Goal: Information Seeking & Learning: Compare options

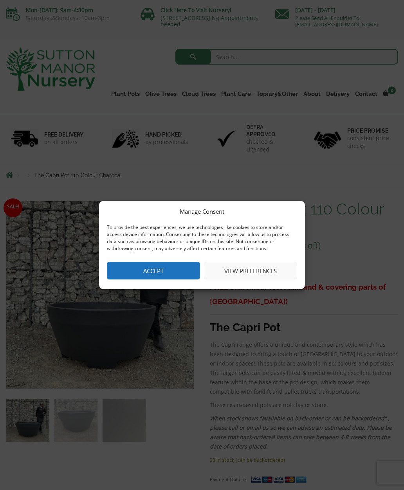
click at [122, 268] on button "Accept" at bounding box center [153, 271] width 93 height 18
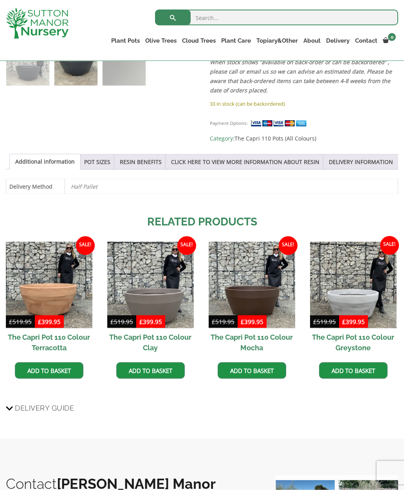
scroll to position [342, 0]
click at [122, 320] on img at bounding box center [150, 284] width 86 height 86
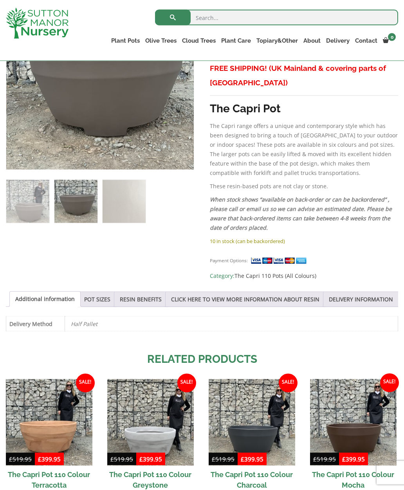
scroll to position [258, 0]
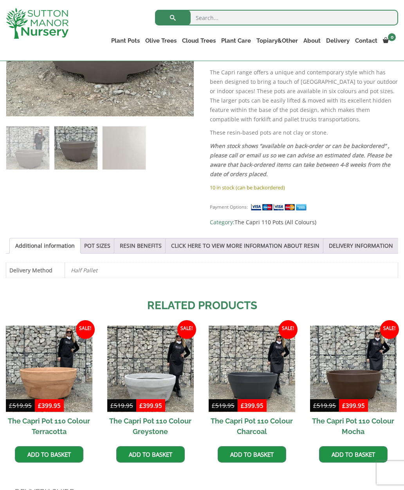
click at [99, 250] on link "POT SIZES" at bounding box center [97, 245] width 26 height 15
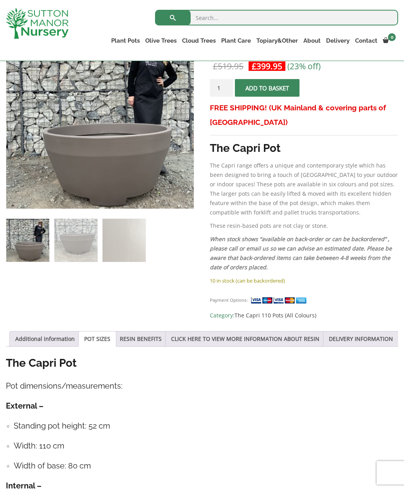
scroll to position [165, 0]
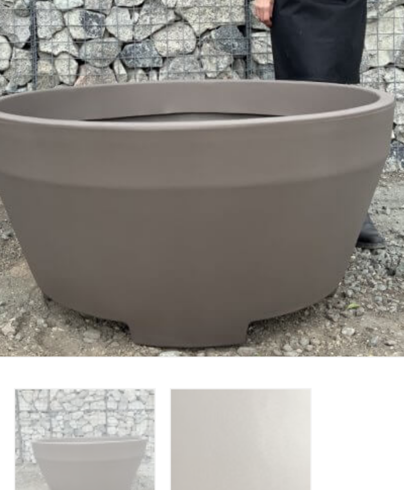
click at [98, 48] on img at bounding box center [201, 217] width 391 height 391
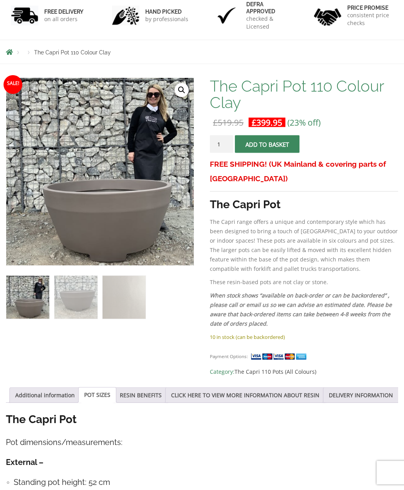
scroll to position [0, 0]
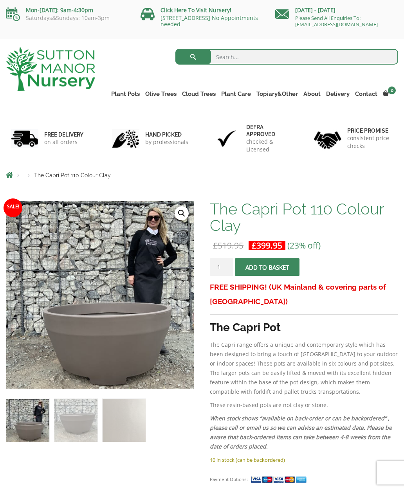
click at [347, 61] on input "search" at bounding box center [286, 57] width 223 height 16
click at [89, 184] on div "Products The Capri Pot 110 Colour Clay" at bounding box center [202, 174] width 404 height 23
click at [32, 177] on li "Products" at bounding box center [28, 175] width 11 height 5
click at [32, 176] on li "Products" at bounding box center [28, 175] width 11 height 5
click at [63, 178] on span "The Capri Pot 110 Colour Clay" at bounding box center [72, 175] width 77 height 6
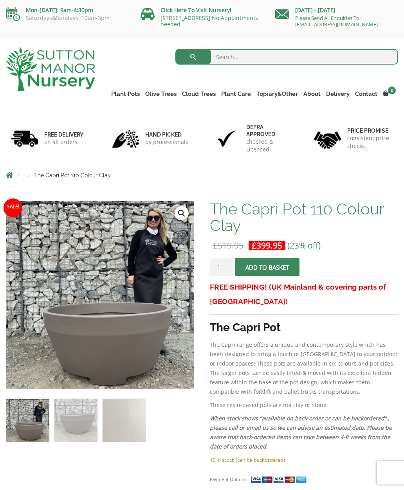
click at [17, 178] on li "Breadcrumbs" at bounding box center [15, 175] width 18 height 6
click at [129, 95] on link "Plant Pots" at bounding box center [125, 93] width 34 height 11
click at [0, 0] on ul "Resin Bonded Pots The Amalfi Pots The Milan Pots The Capri Pots The Brunello Po…" at bounding box center [0, 0] width 0 height 0
click at [0, 0] on link "Fibre Clay Pots" at bounding box center [0, 0] width 0 height 0
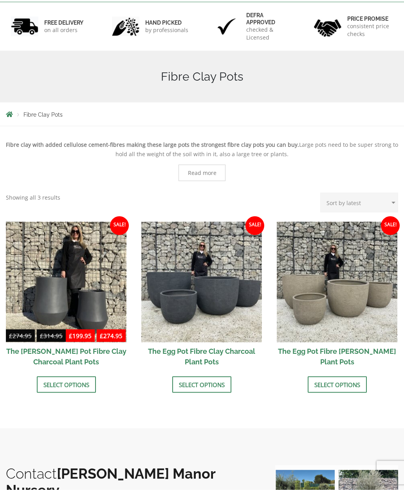
scroll to position [134, 0]
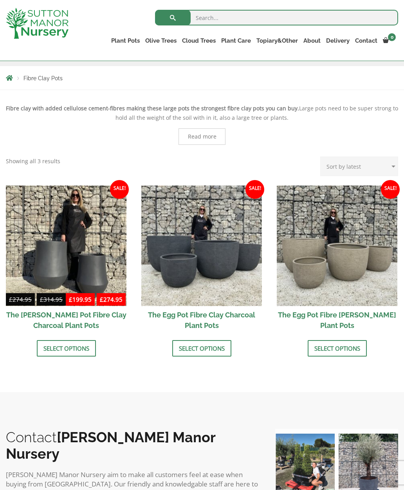
click at [340, 257] on img at bounding box center [336, 245] width 120 height 120
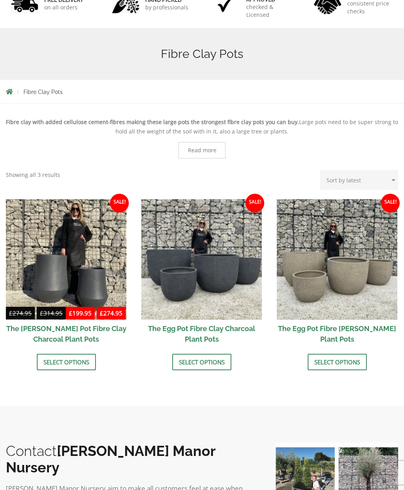
scroll to position [165, 0]
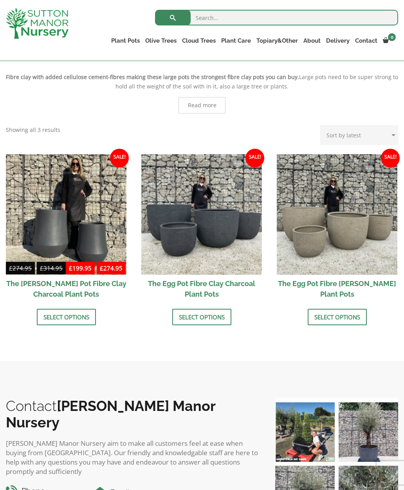
click at [0, 0] on link "Vietnamese Terracotta" at bounding box center [0, 0] width 0 height 0
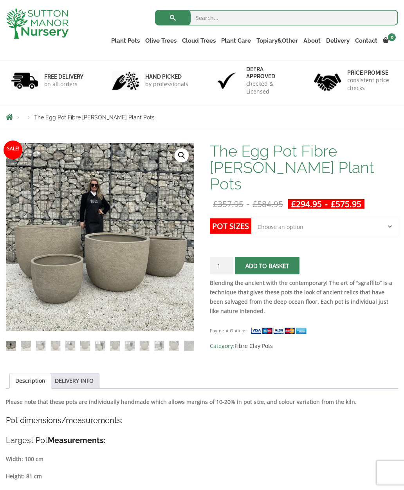
scroll to position [47, 0]
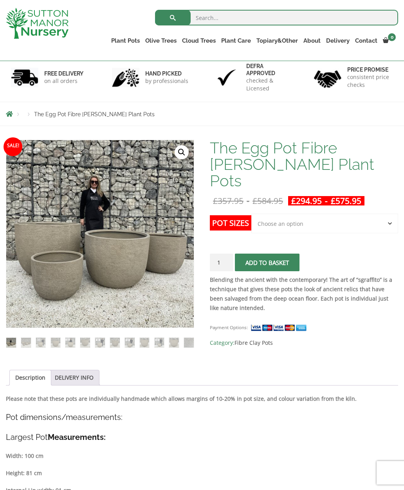
click at [359, 214] on select "Choose an option Click here to buy the 5th To Largest Pot In The Picture Click …" at bounding box center [324, 224] width 147 height 20
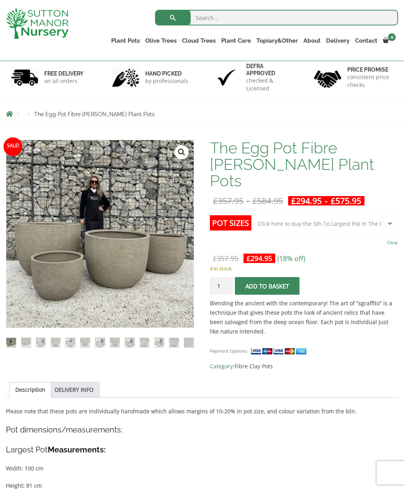
click at [314, 253] on div "£ 357.95 Original price was: £357.95. £ 294.95 Current price is: £294.95. (18% …" at bounding box center [304, 258] width 188 height 10
click at [384, 214] on select "Choose an option Click here to buy the 5th To Largest Pot In The Picture Click …" at bounding box center [324, 224] width 147 height 20
click at [360, 214] on select "Choose an option Click here to buy the 5th To Largest Pot In The Picture Click …" at bounding box center [324, 224] width 147 height 20
select select "Click here to buy the 5th To Largest Pot In The Picture"
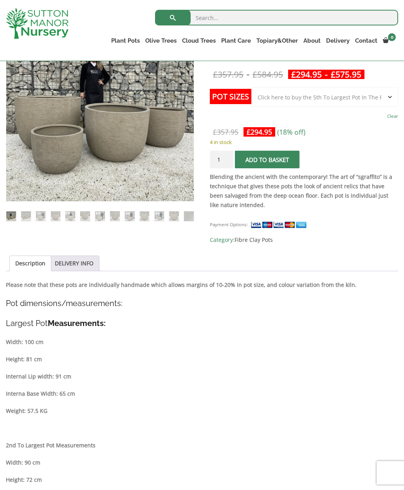
scroll to position [173, 0]
click at [129, 142] on img at bounding box center [201, 209] width 391 height 391
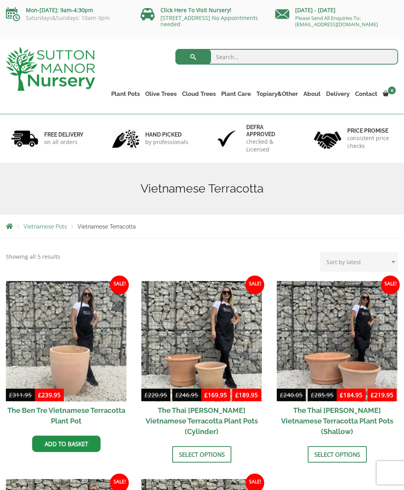
click at [0, 0] on link "Big Bell Pots" at bounding box center [0, 0] width 0 height 0
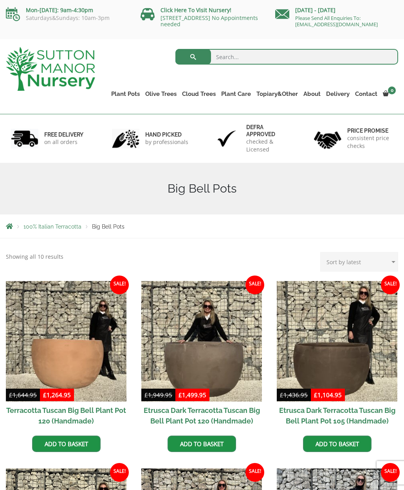
click at [115, 91] on link "Plant Pots" at bounding box center [125, 93] width 34 height 11
click at [0, 0] on link "The Atlantis Pots" at bounding box center [0, 0] width 0 height 0
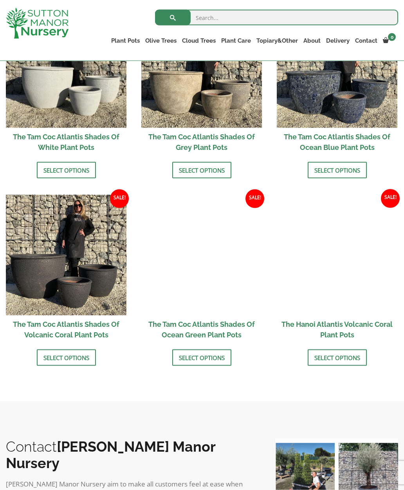
scroll to position [513, 0]
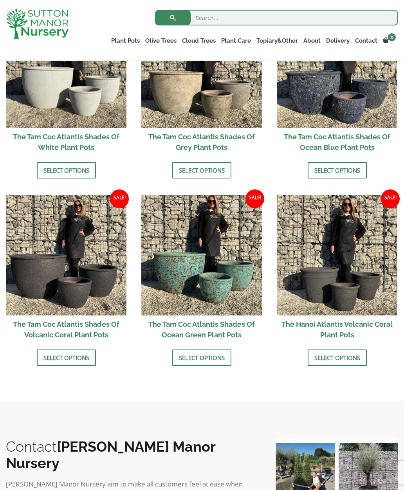
click at [236, 246] on img at bounding box center [201, 255] width 120 height 120
click at [0, 0] on link "The Old Stone Pots" at bounding box center [0, 0] width 0 height 0
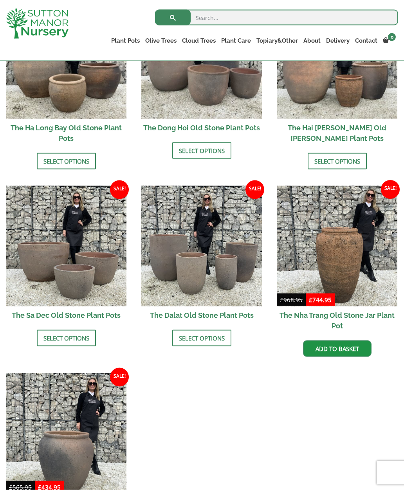
scroll to position [217, 0]
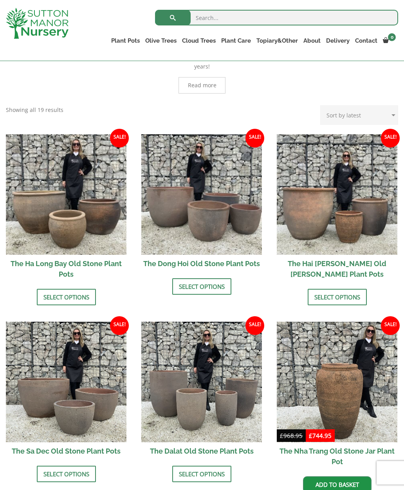
click at [224, 220] on img at bounding box center [201, 194] width 120 height 120
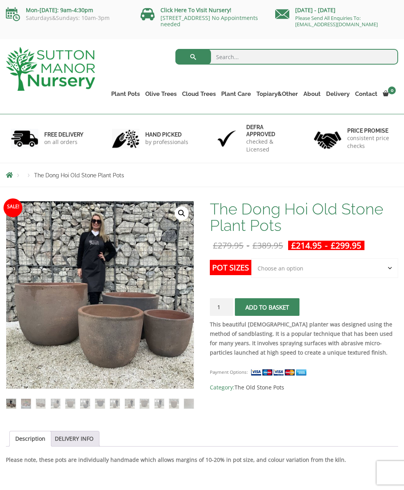
click at [366, 262] on select "Choose an option Click here to buy the 4th to Largest Pot In The Picture Click …" at bounding box center [324, 268] width 147 height 20
select select "Click here to buy the 2nd to Largest Pot In The Picture"
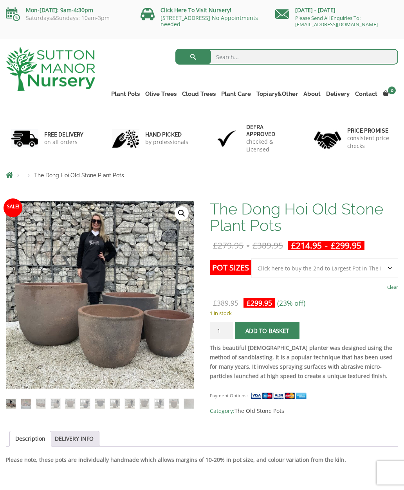
click at [0, 0] on link "Vietnamese Terracotta" at bounding box center [0, 0] width 0 height 0
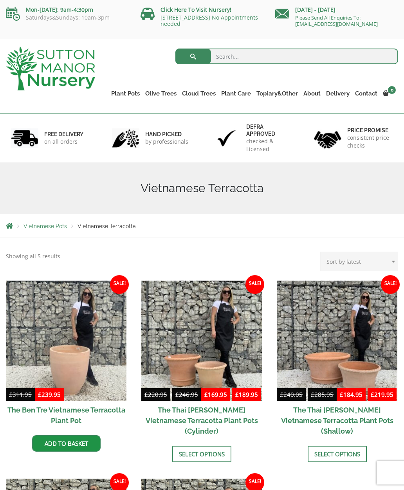
scroll to position [11, 0]
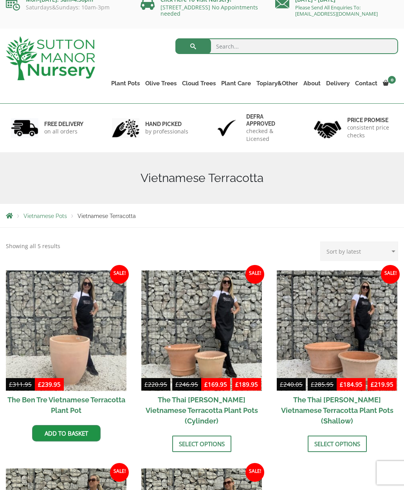
click at [0, 0] on link "Glazed Pots" at bounding box center [0, 0] width 0 height 0
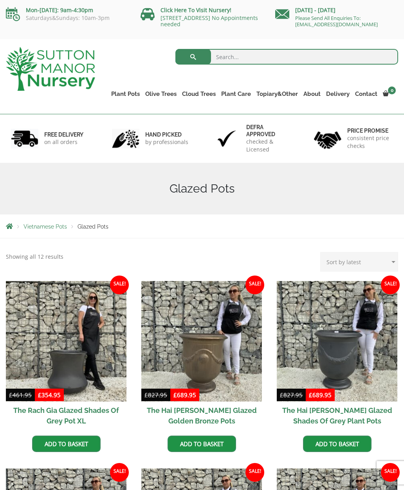
click at [0, 0] on link "Vietnamese Pots" at bounding box center [0, 0] width 0 height 0
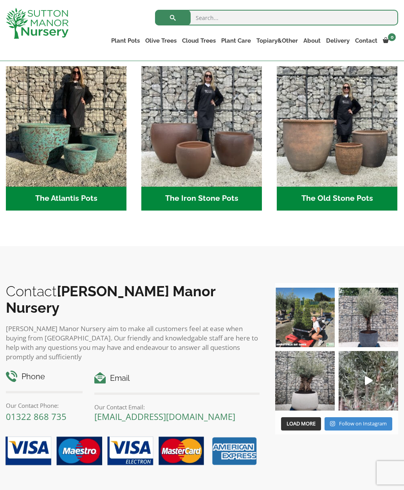
scroll to position [394, 0]
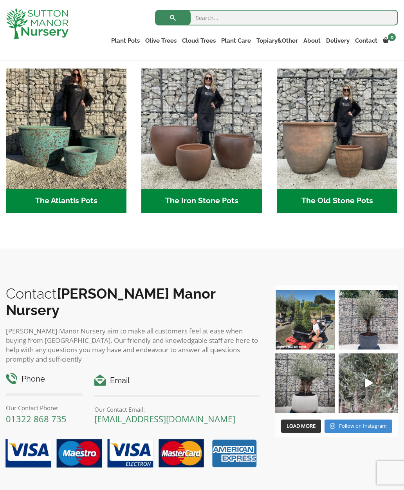
click at [327, 151] on img "Visit product category The Old Stone Pots" at bounding box center [336, 128] width 120 height 120
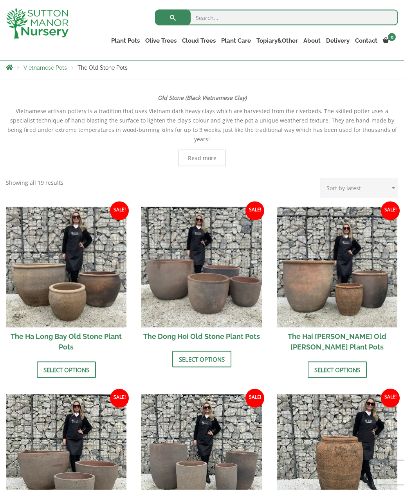
scroll to position [170, 0]
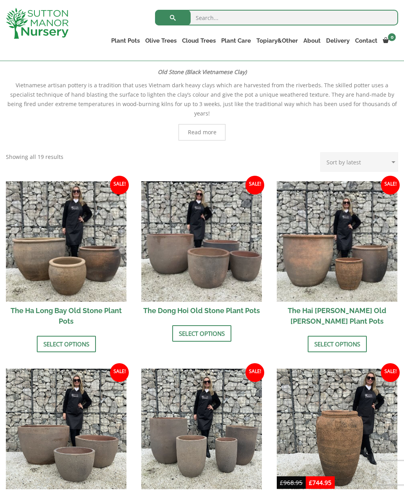
click at [327, 243] on img at bounding box center [336, 241] width 120 height 120
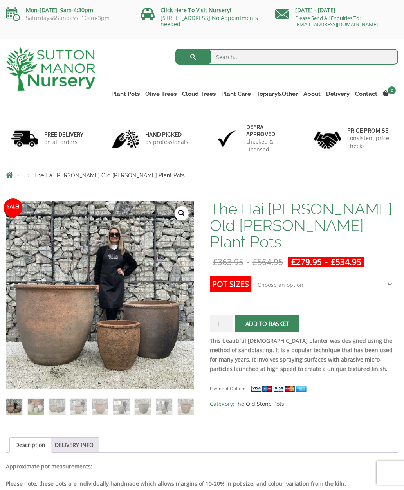
click at [356, 275] on select "Choose an option Click here to buy the 3rd to Largest Pot In The Picture Click …" at bounding box center [324, 285] width 147 height 20
select select "Click here to buy the Largest pot In The Picture"
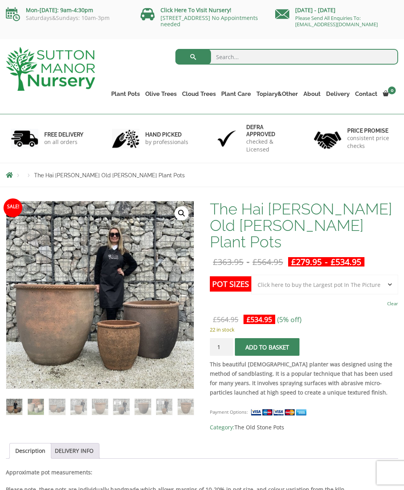
click at [0, 0] on link "The Atlantis Pots" at bounding box center [0, 0] width 0 height 0
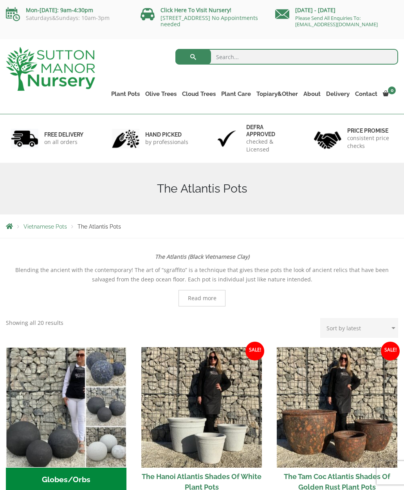
click at [0, 0] on link "The Old Stone Pots" at bounding box center [0, 0] width 0 height 0
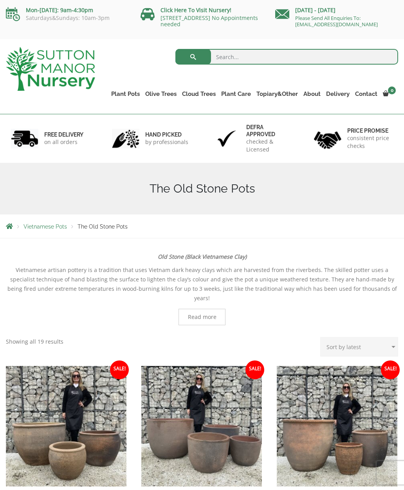
click at [0, 0] on link "Wabi-Sabi" at bounding box center [0, 0] width 0 height 0
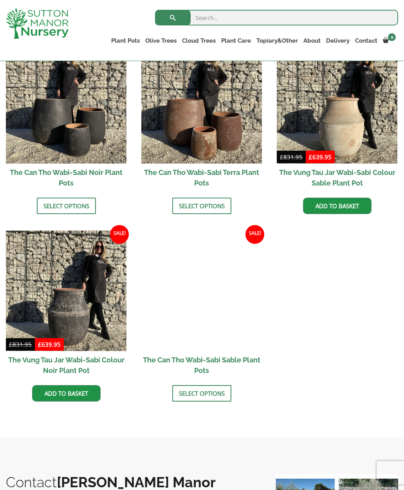
scroll to position [800, 0]
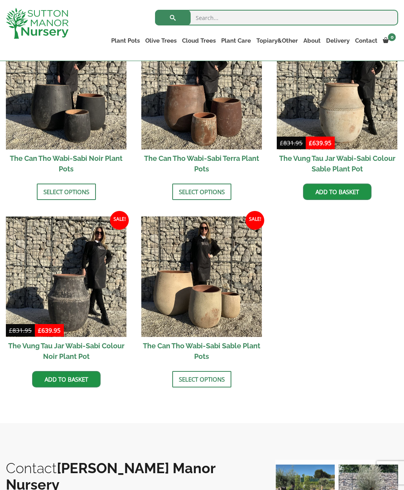
click at [94, 271] on img at bounding box center [66, 276] width 120 height 120
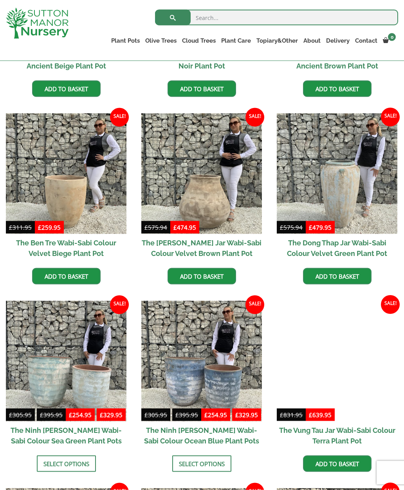
scroll to position [310, 0]
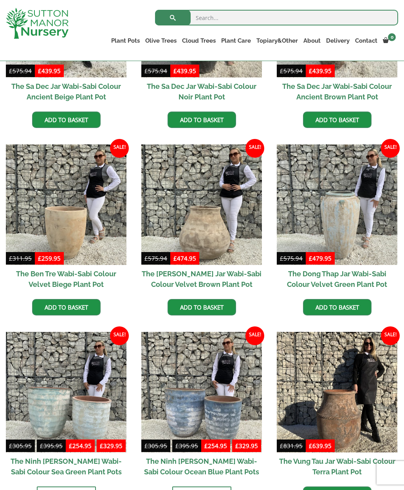
click at [229, 199] on img at bounding box center [201, 204] width 120 height 120
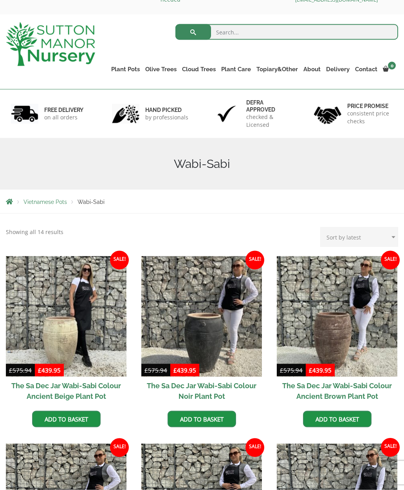
scroll to position [0, 0]
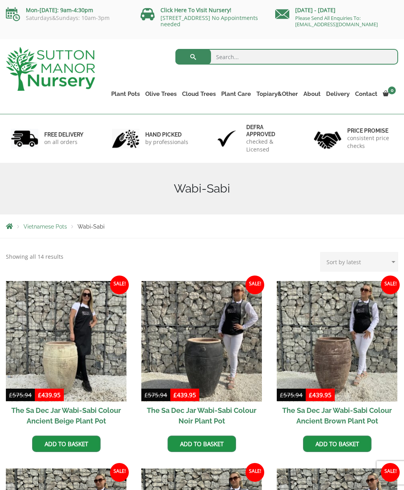
click at [0, 0] on link "The Iron Stone Pots" at bounding box center [0, 0] width 0 height 0
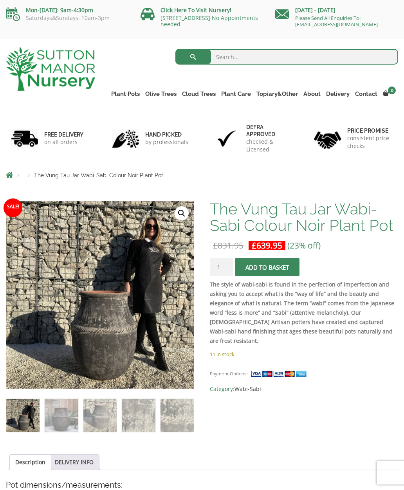
click at [188, 217] on img at bounding box center [99, 294] width 187 height 187
click at [188, 214] on link "🔍" at bounding box center [181, 213] width 14 height 14
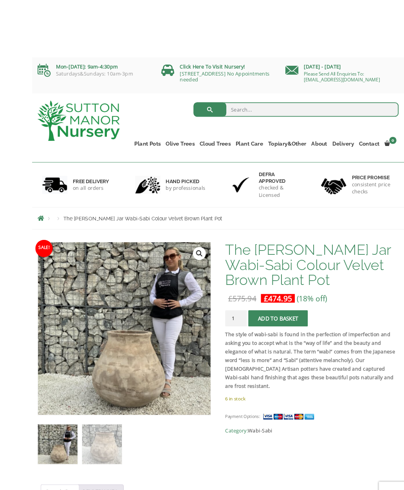
scroll to position [0, 0]
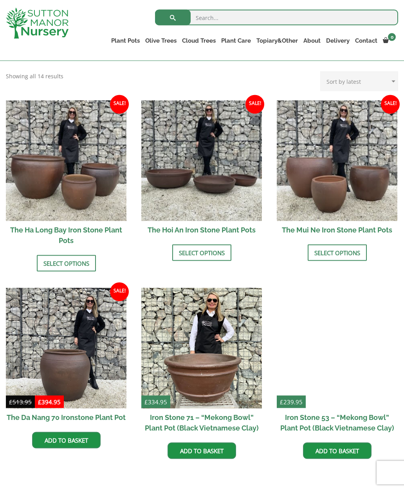
scroll to position [246, 0]
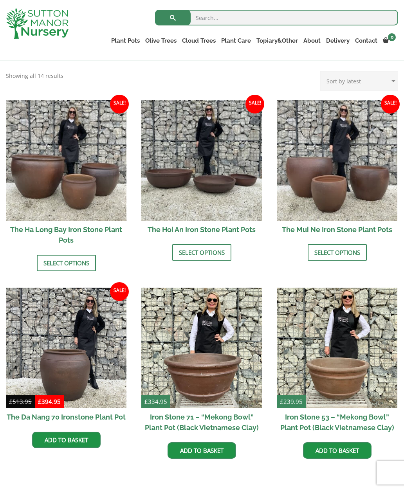
click at [71, 166] on img at bounding box center [66, 160] width 120 height 120
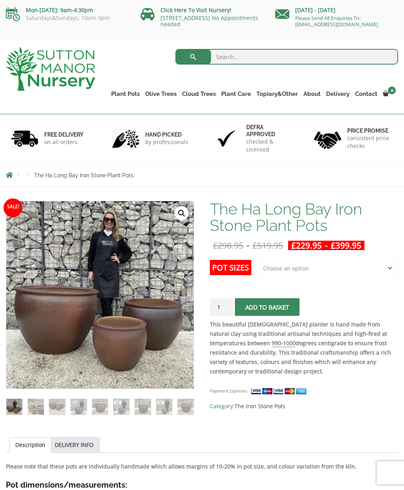
click at [371, 272] on select "Choose an option 3rd to Largest Pot In The Picture 2nd to Largest Pot In The Pi…" at bounding box center [327, 268] width 141 height 20
select select "Largest pot In The Picture"
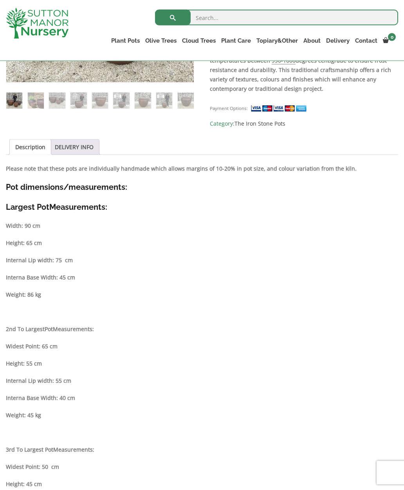
scroll to position [292, 0]
click at [0, 0] on link "Gnarled Olive Trees XXL" at bounding box center [0, 0] width 0 height 0
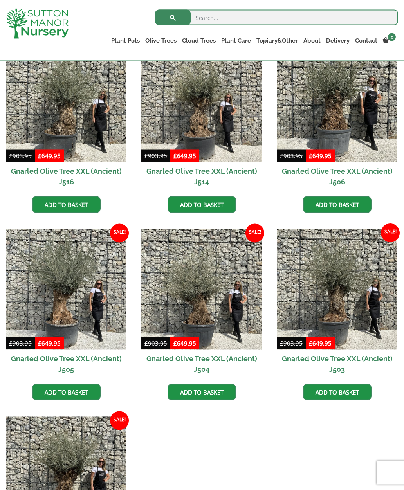
scroll to position [974, 0]
click at [335, 302] on img at bounding box center [336, 289] width 120 height 120
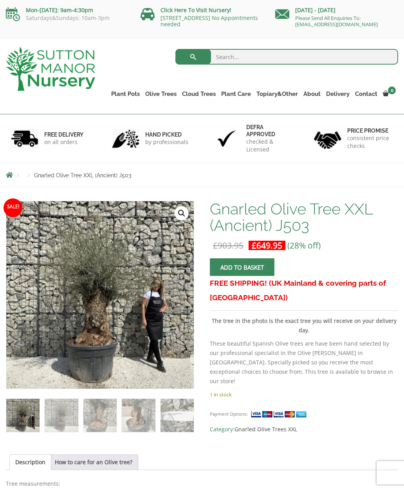
click at [170, 310] on img at bounding box center [176, 374] width 346 height 346
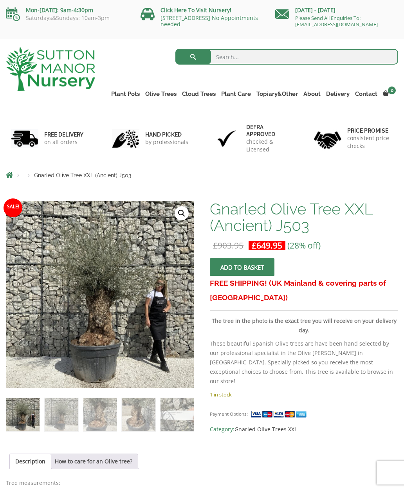
click at [106, 289] on img at bounding box center [179, 374] width 346 height 346
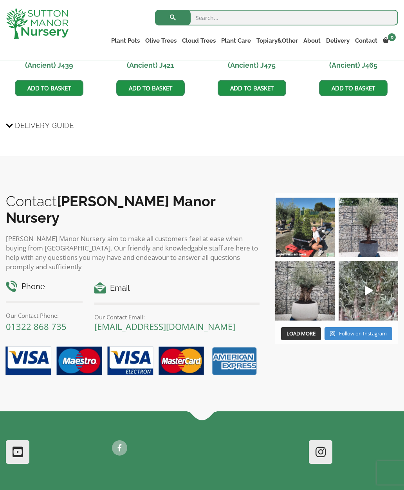
scroll to position [648, 0]
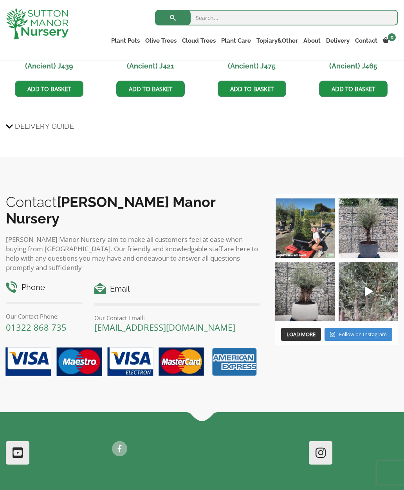
click at [307, 291] on img at bounding box center [304, 291] width 59 height 59
